Goal: Check status: Check status

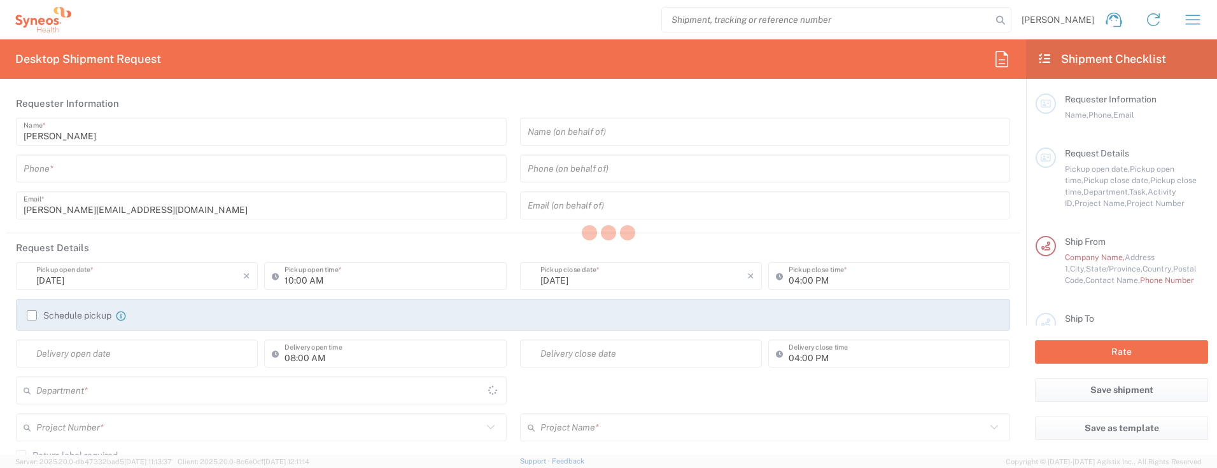
type input "3110"
type input "[GEOGRAPHIC_DATA]"
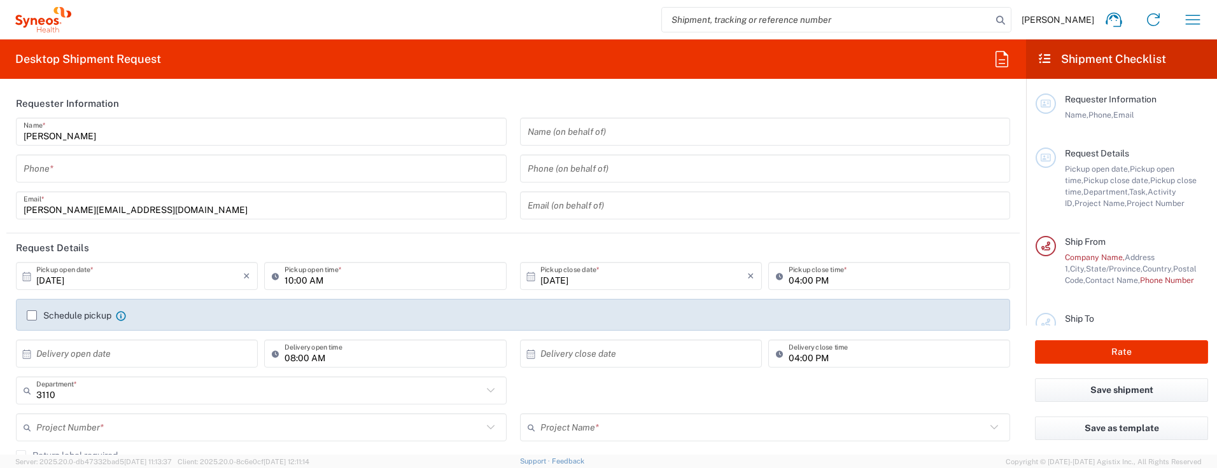
type input "IVH Mexico SA de CV"
click at [1193, 17] on icon "button" at bounding box center [1193, 20] width 20 height 20
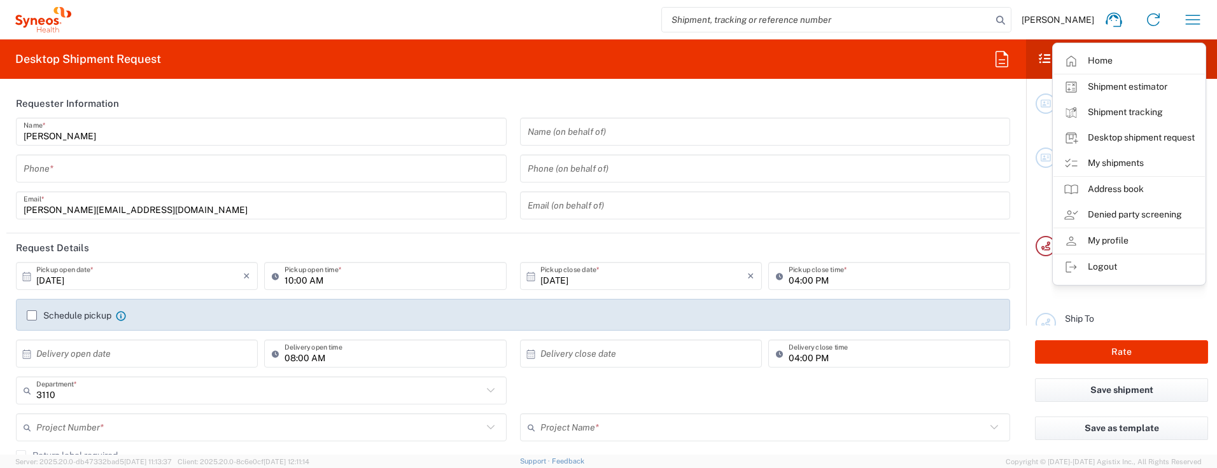
click at [1105, 166] on link "My shipments" at bounding box center [1128, 163] width 151 height 25
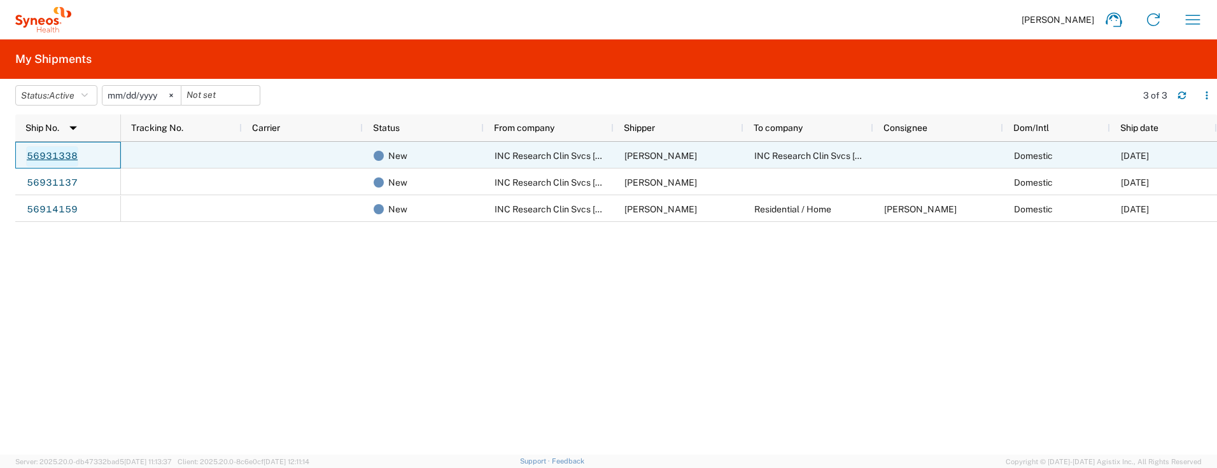
click at [49, 155] on link "56931338" at bounding box center [52, 156] width 52 height 20
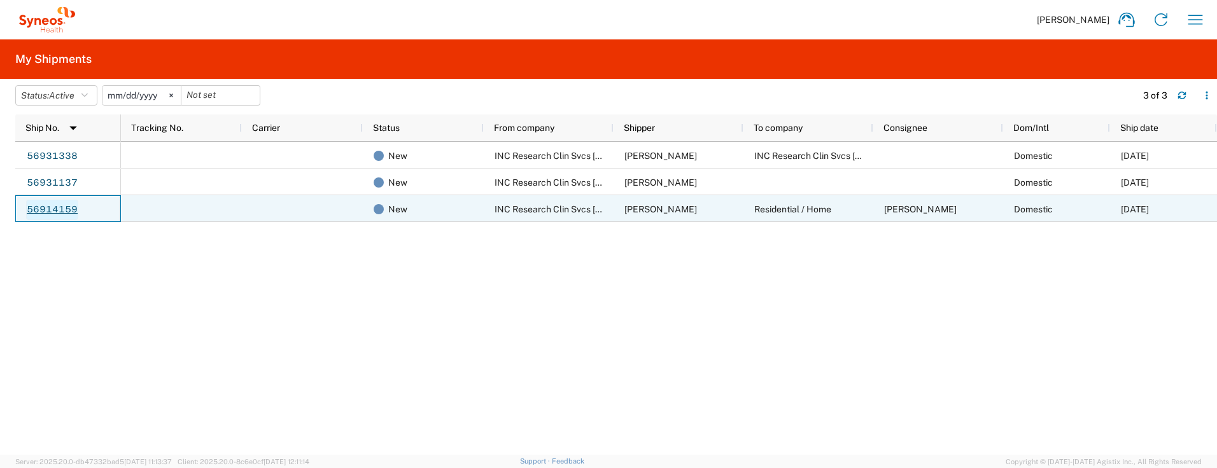
click at [58, 208] on link "56914159" at bounding box center [52, 210] width 52 height 20
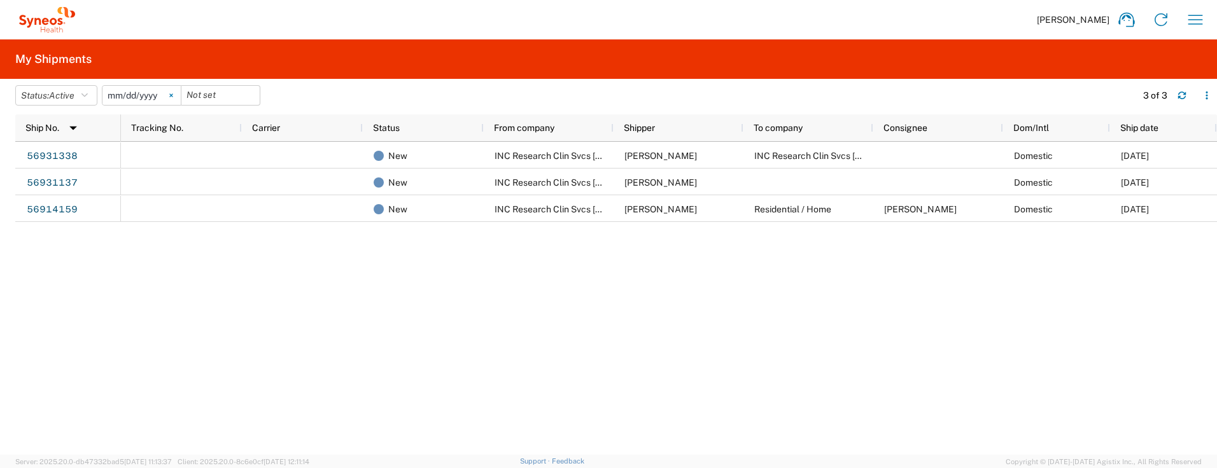
click at [172, 94] on svg-icon at bounding box center [171, 95] width 19 height 19
click at [71, 94] on span "Active" at bounding box center [61, 95] width 25 height 10
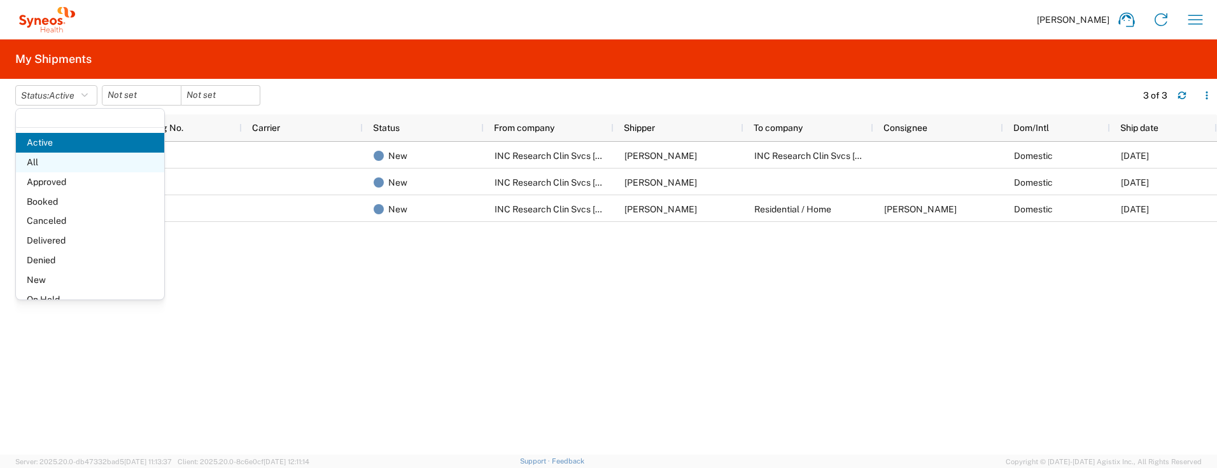
click at [83, 161] on span "All" at bounding box center [90, 163] width 148 height 20
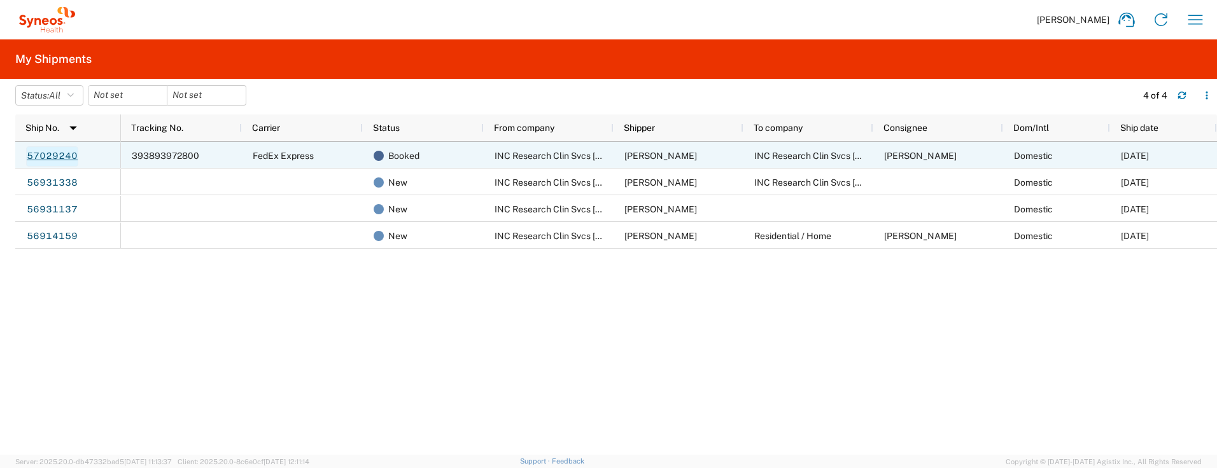
click at [66, 157] on link "57029240" at bounding box center [52, 156] width 52 height 20
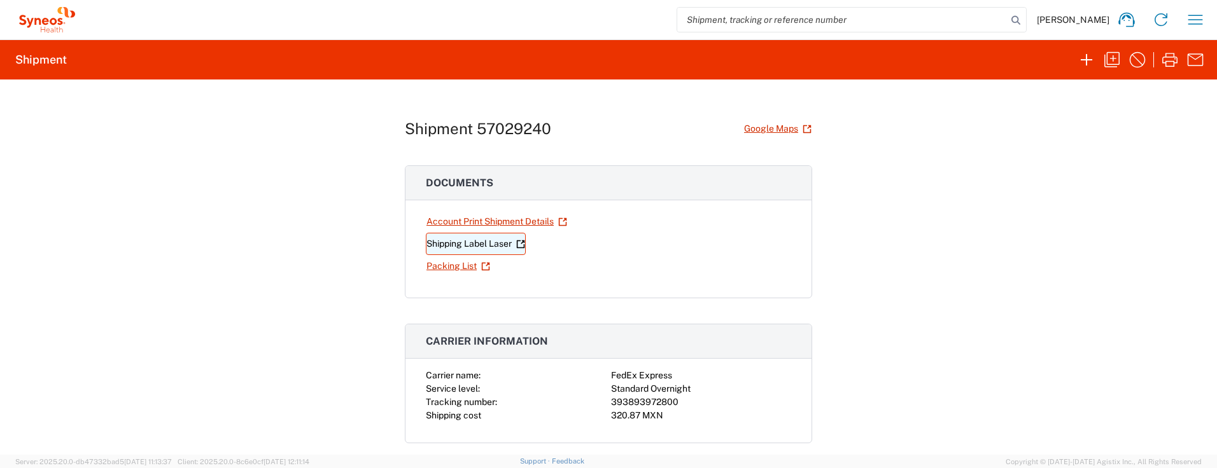
click at [473, 246] on link "Shipping Label Laser" at bounding box center [476, 244] width 100 height 22
click at [454, 268] on link "Packing List" at bounding box center [458, 266] width 65 height 22
click at [490, 225] on link "Account Print Shipment Details" at bounding box center [497, 222] width 142 height 22
